Goal: Task Accomplishment & Management: Manage account settings

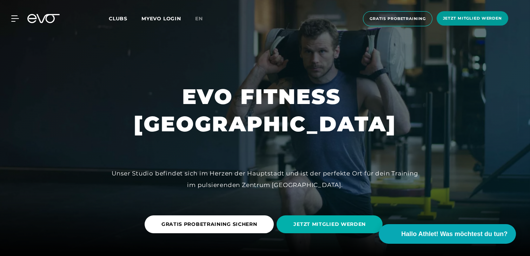
click at [451, 17] on span "Jetzt Mitglied werden" at bounding box center [472, 18] width 59 height 6
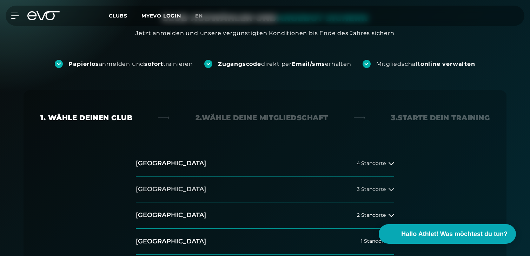
click at [386, 193] on button "Berlin 3 Standorte" at bounding box center [265, 190] width 258 height 26
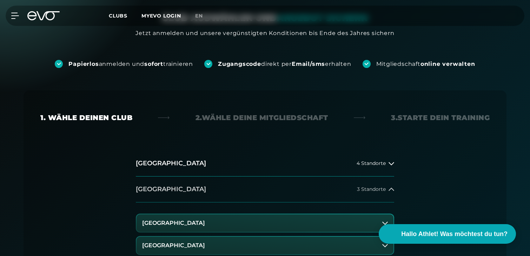
scroll to position [213, 0]
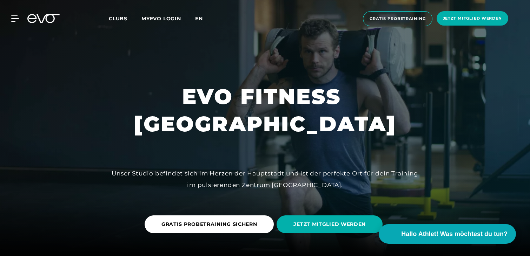
click at [200, 18] on span "en" at bounding box center [199, 18] width 8 height 6
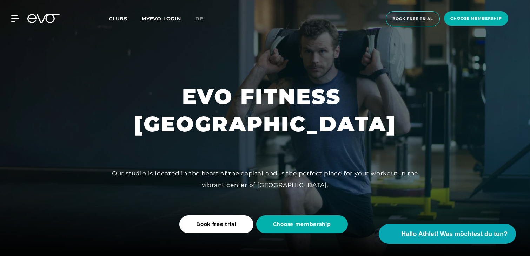
click at [164, 17] on link "MYEVO LOGIN" at bounding box center [161, 18] width 40 height 6
click at [165, 19] on link "MYEVO LOGIN" at bounding box center [161, 18] width 40 height 6
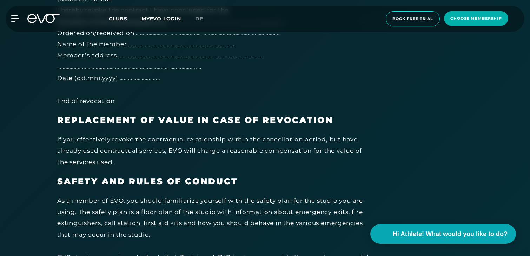
scroll to position [3849, 0]
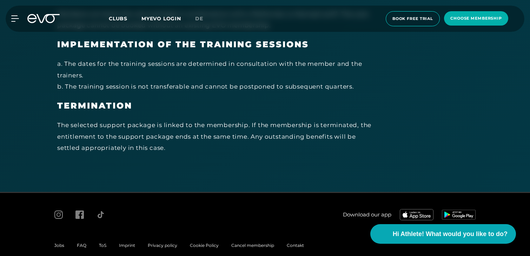
click at [248, 243] on span "Cancel membership" at bounding box center [252, 245] width 43 height 5
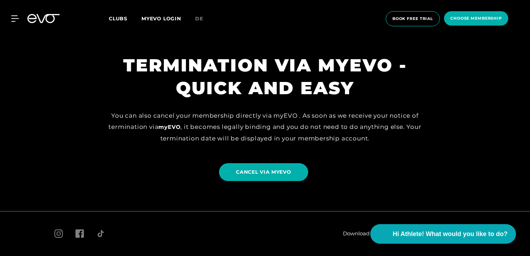
scroll to position [567, 0]
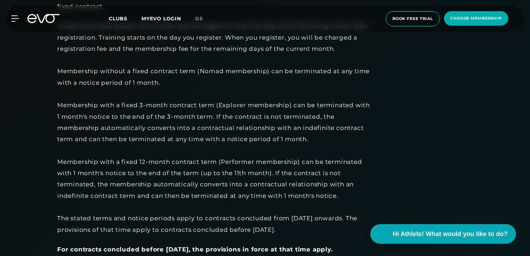
scroll to position [522, 0]
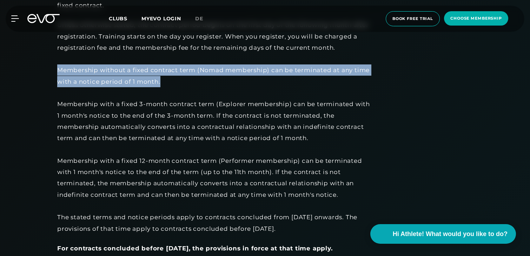
drag, startPoint x: 160, startPoint y: 84, endPoint x: 59, endPoint y: 69, distance: 102.2
click at [59, 69] on div "Unless otherwise stated, the contract period begins on the first day of the fol…" at bounding box center [215, 126] width 316 height 215
